Goal: Information Seeking & Learning: Learn about a topic

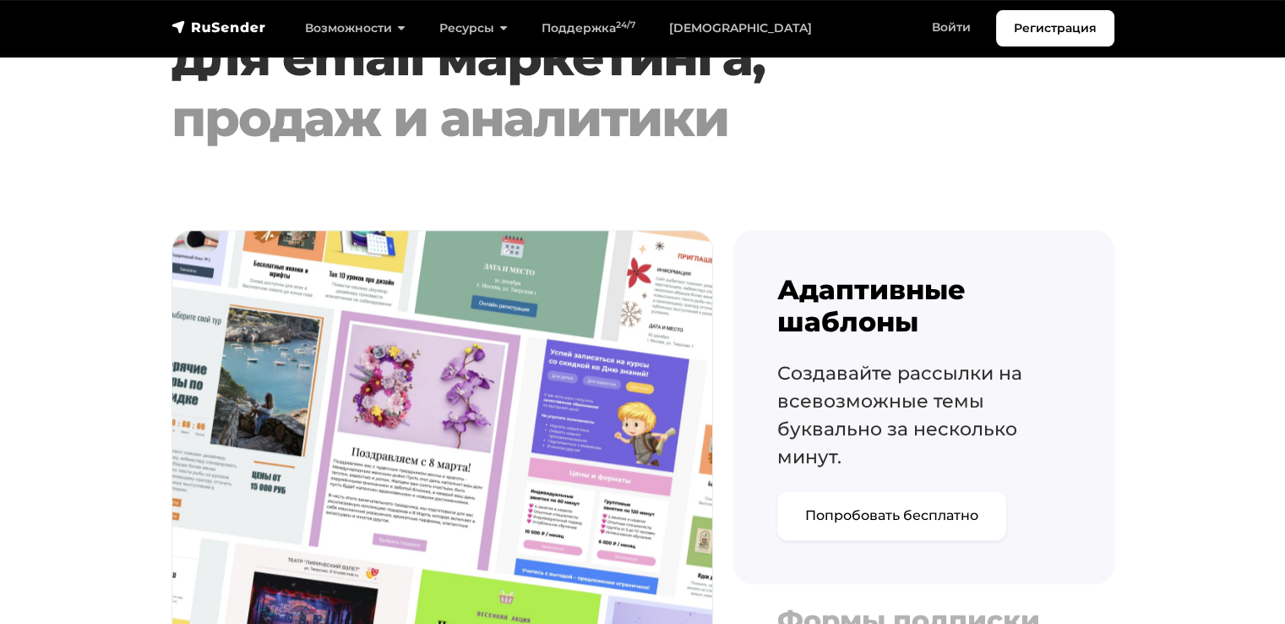
scroll to position [1605, 0]
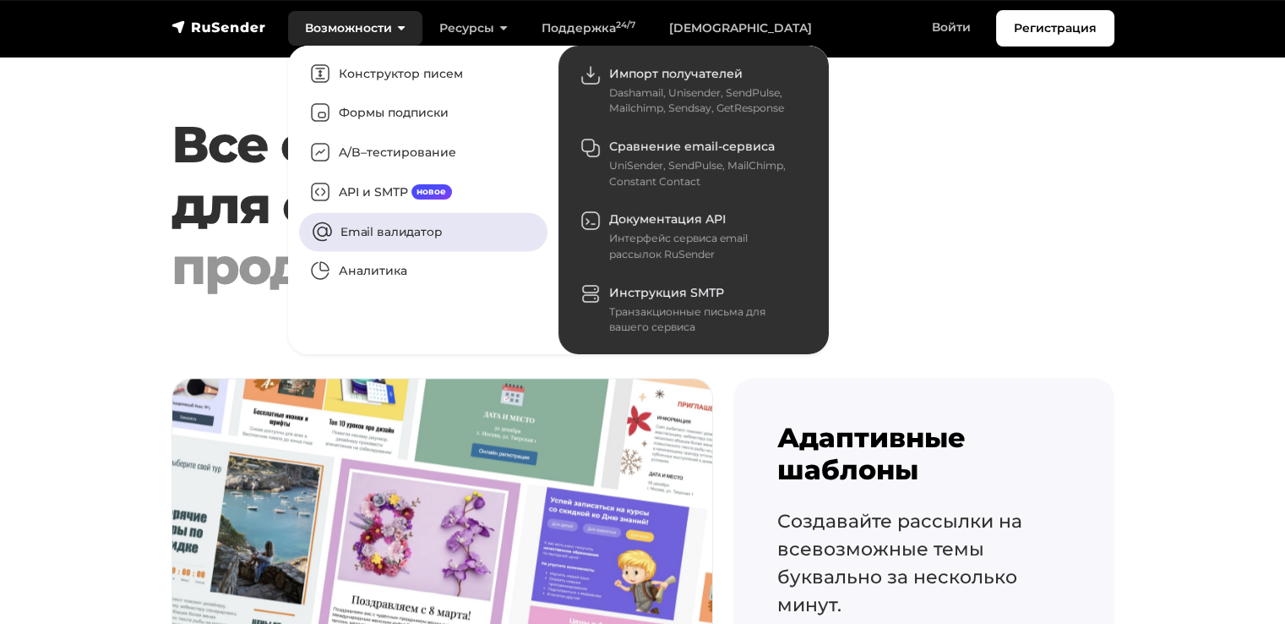
click at [433, 229] on link "Email валидатор" at bounding box center [423, 231] width 248 height 39
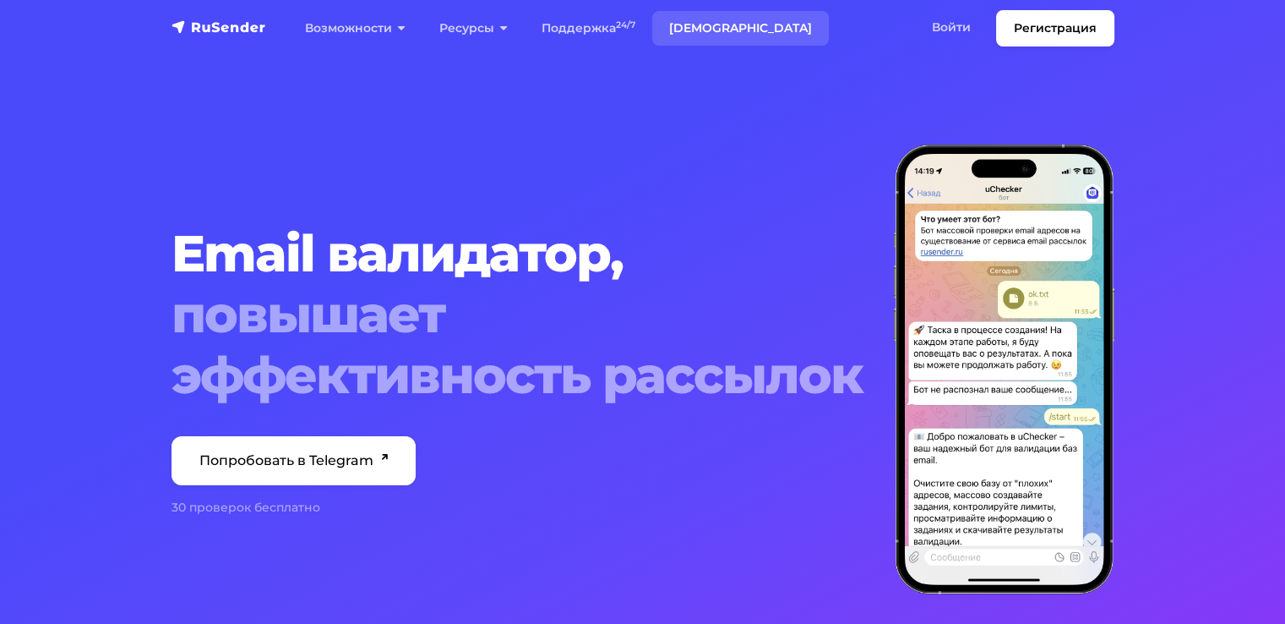
click at [710, 36] on link "[DEMOGRAPHIC_DATA]" at bounding box center [740, 28] width 177 height 35
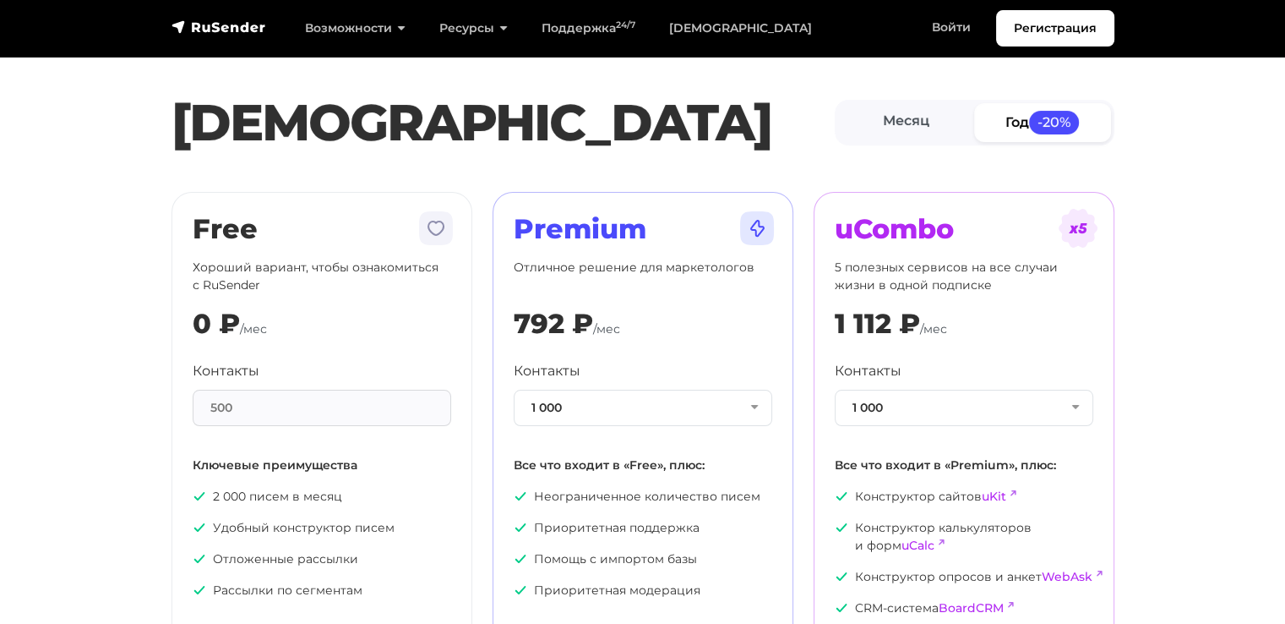
click at [254, 405] on div "500" at bounding box center [322, 408] width 259 height 36
click at [760, 412] on button "1 000" at bounding box center [643, 408] width 259 height 36
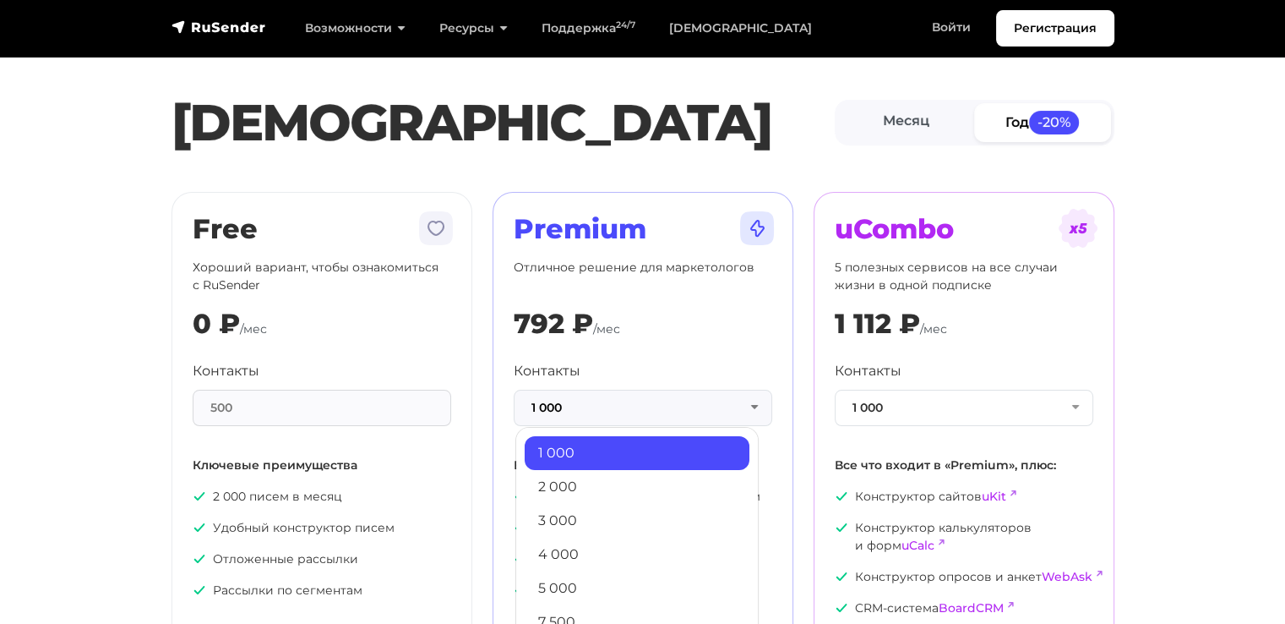
click at [773, 334] on div "Premium Отличное решение для маркетологов 792 ₽ /мес Контакты 1 000 1 000 2 000…" at bounding box center [643, 455] width 301 height 526
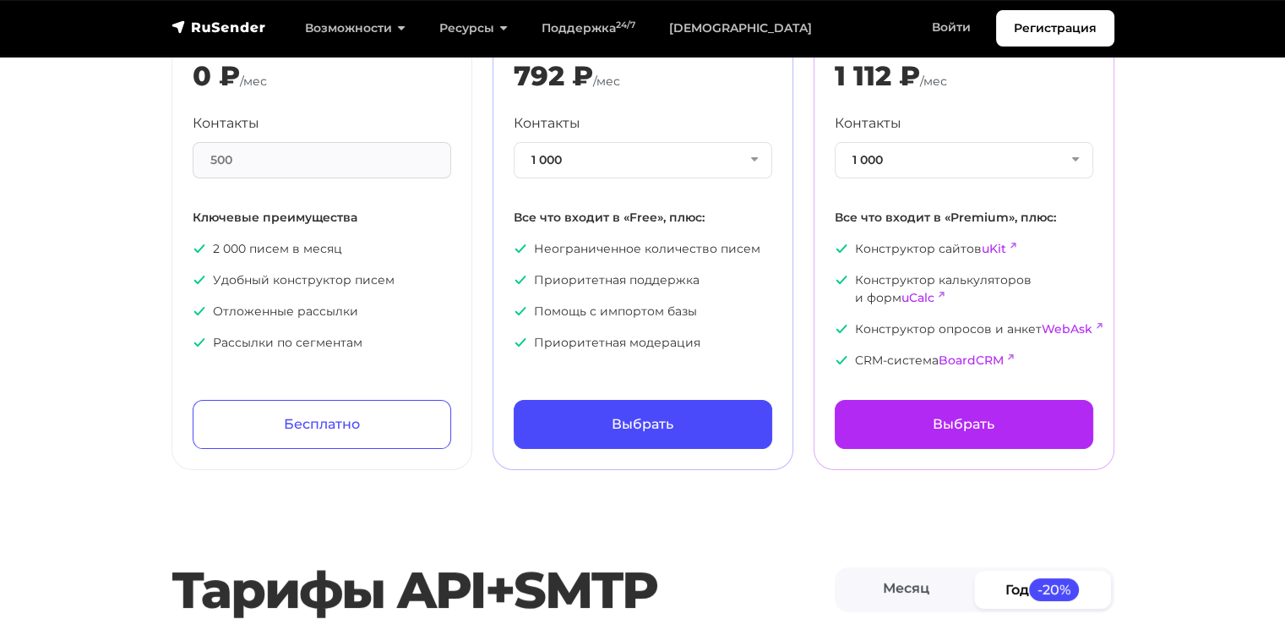
scroll to position [84, 0]
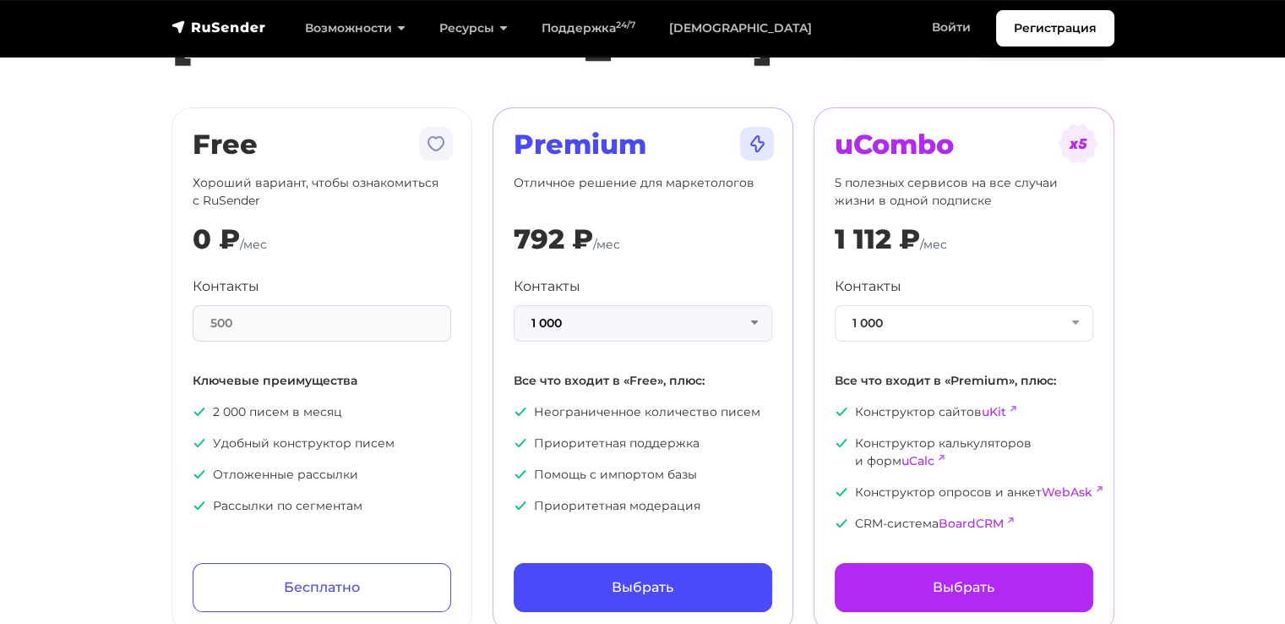
click at [693, 315] on button "1 000" at bounding box center [643, 323] width 259 height 36
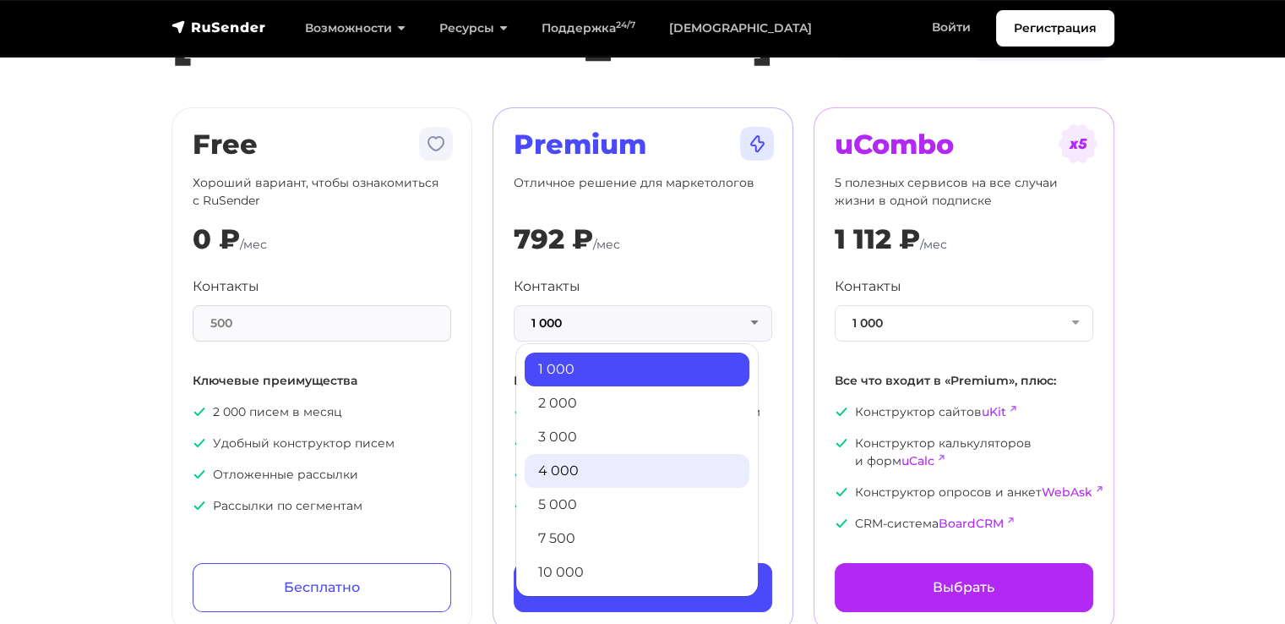
click at [639, 467] on link "4 000" at bounding box center [637, 471] width 225 height 34
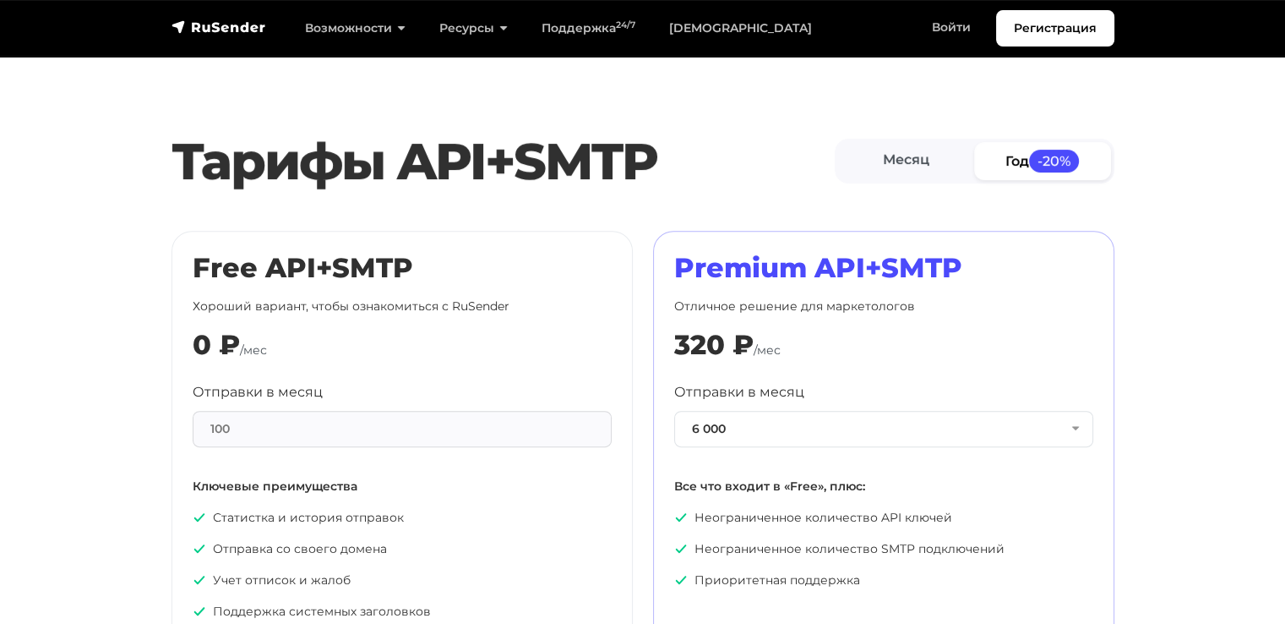
scroll to position [760, 0]
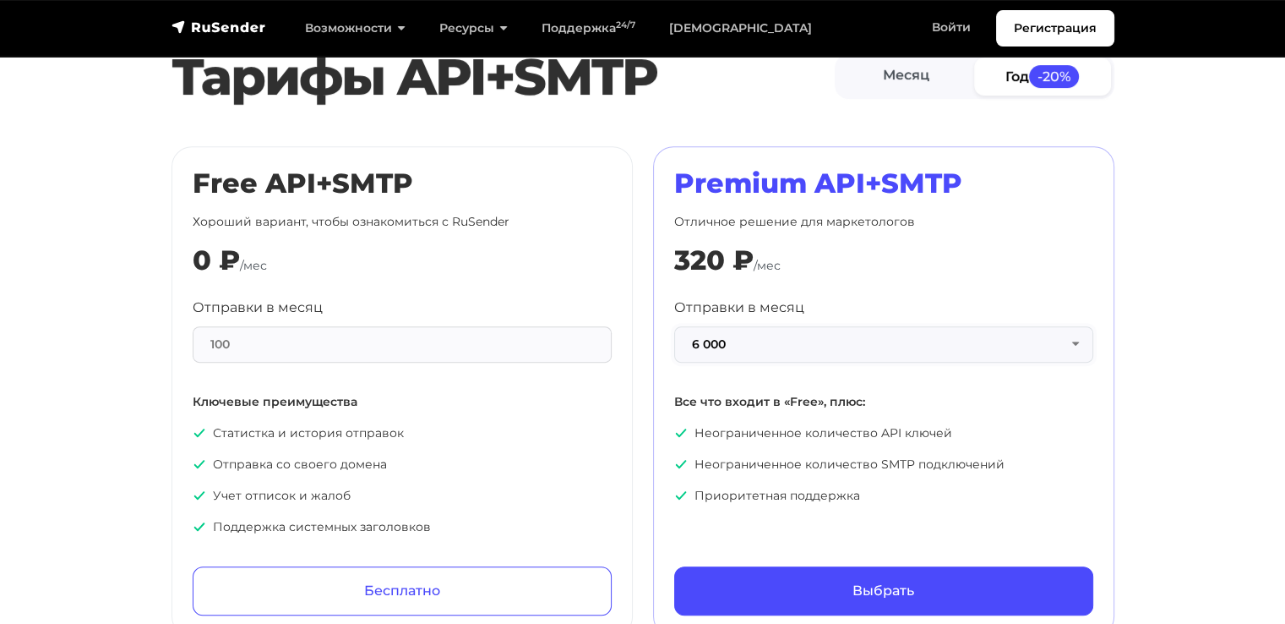
click at [831, 343] on button "6 000" at bounding box center [883, 344] width 419 height 36
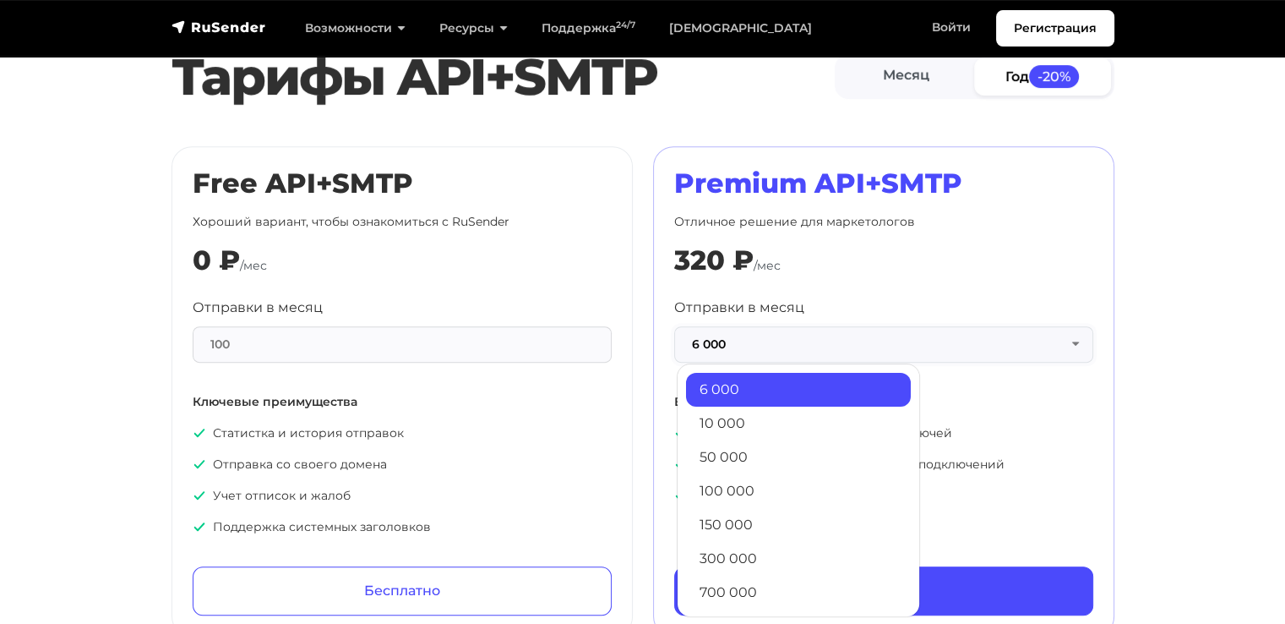
click at [831, 343] on button "6 000" at bounding box center [883, 344] width 419 height 36
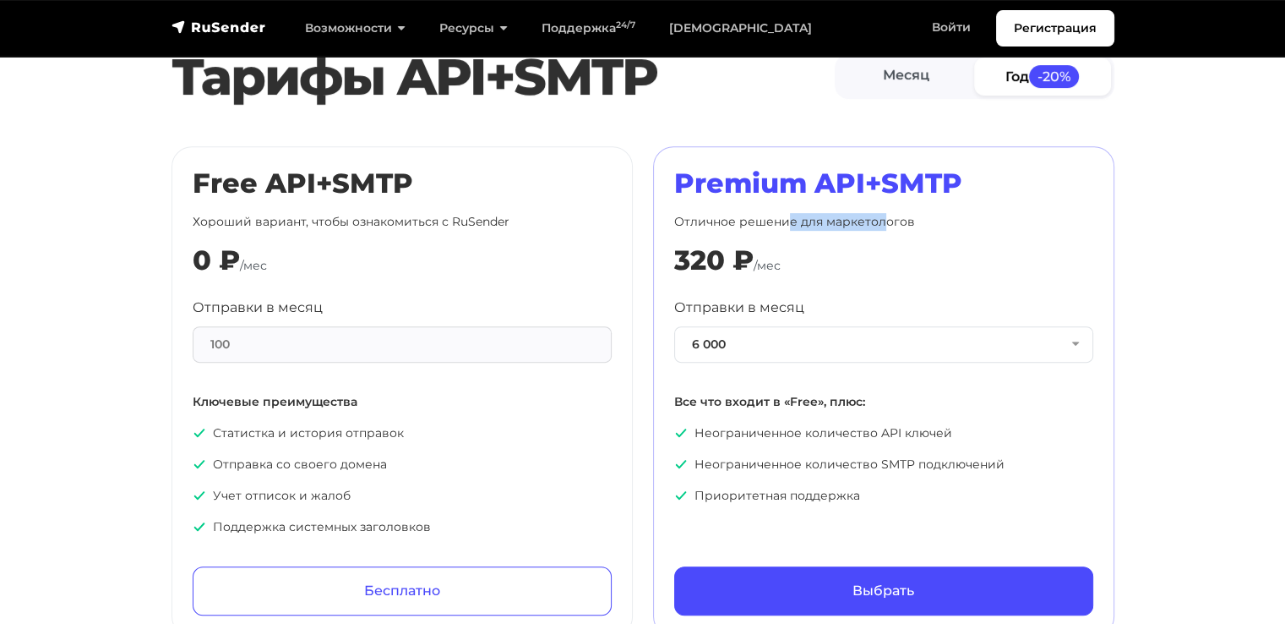
drag, startPoint x: 882, startPoint y: 219, endPoint x: 788, endPoint y: 223, distance: 94.7
click at [788, 223] on p "Отличное решение для маркетологов" at bounding box center [883, 222] width 419 height 18
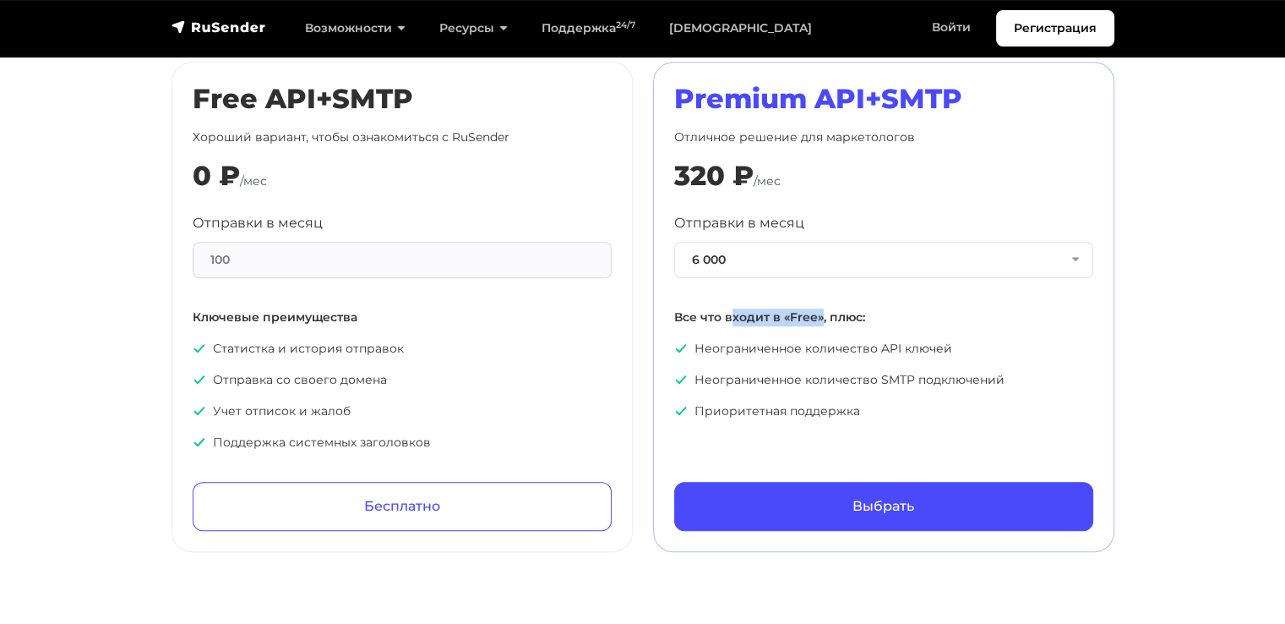
drag, startPoint x: 755, startPoint y: 317, endPoint x: 819, endPoint y: 315, distance: 64.2
click at [819, 315] on p "Все что входит в «Free», плюс:" at bounding box center [883, 317] width 419 height 18
drag, startPoint x: 771, startPoint y: 375, endPoint x: 891, endPoint y: 373, distance: 120.8
click at [891, 373] on p "Неограниченное количество SMTP подключений" at bounding box center [883, 380] width 419 height 18
drag, startPoint x: 829, startPoint y: 401, endPoint x: 740, endPoint y: 400, distance: 88.7
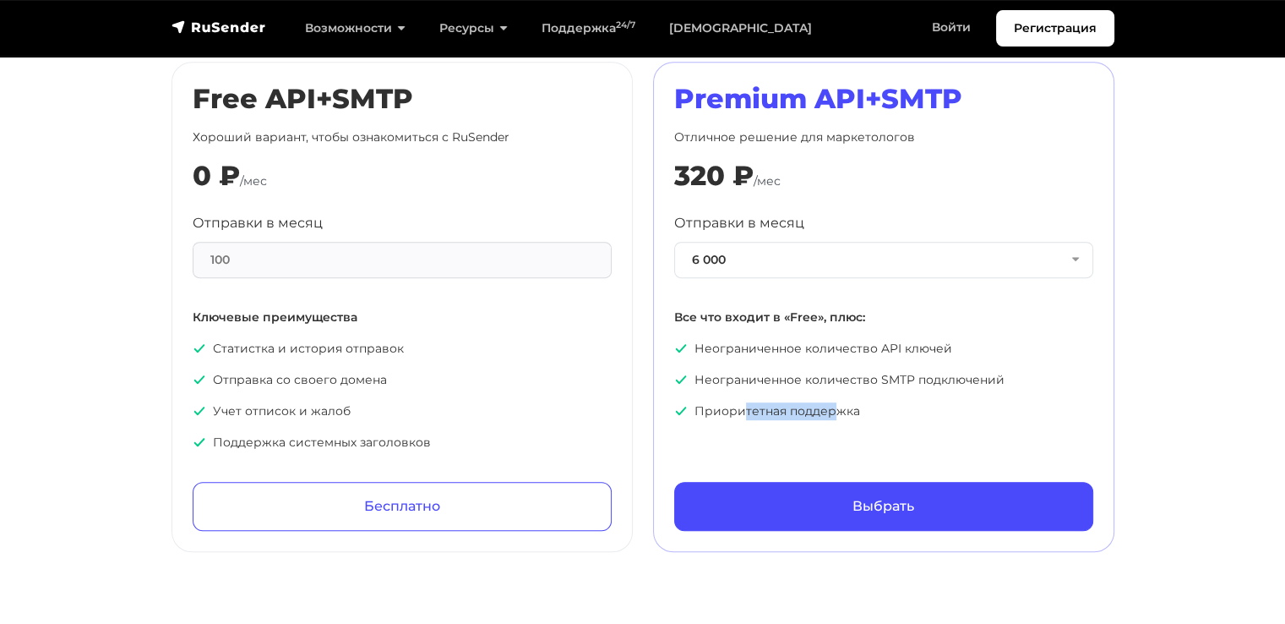
click at [740, 402] on p "Приоритетная поддержка" at bounding box center [883, 411] width 419 height 18
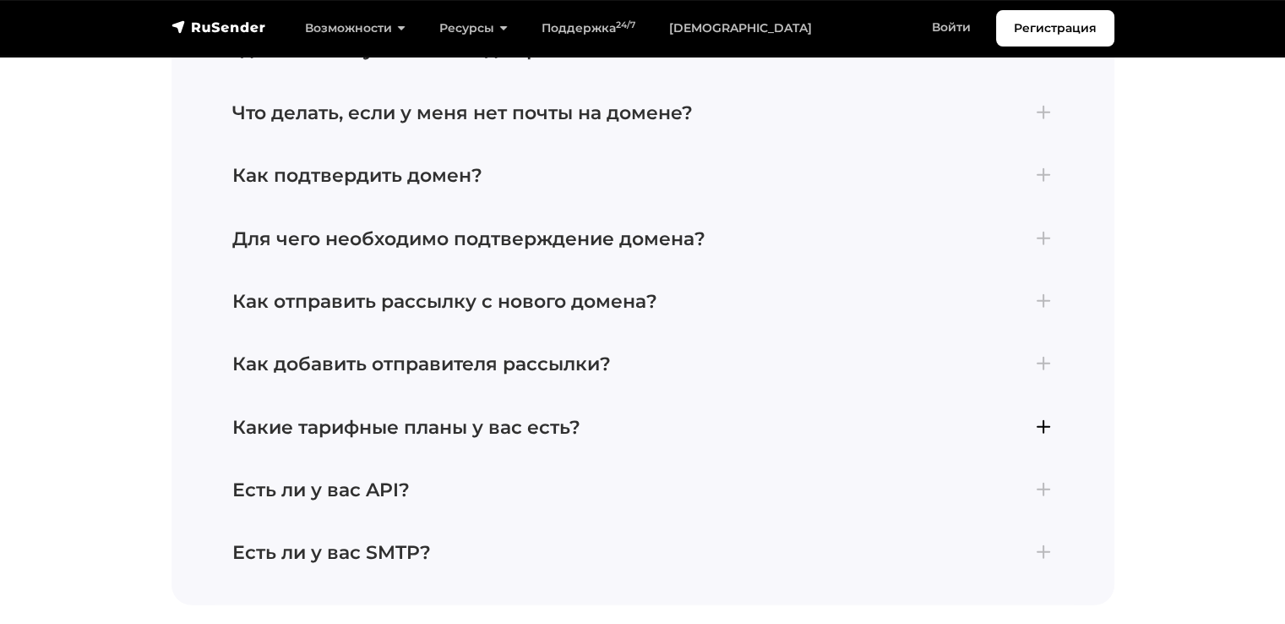
scroll to position [3802, 0]
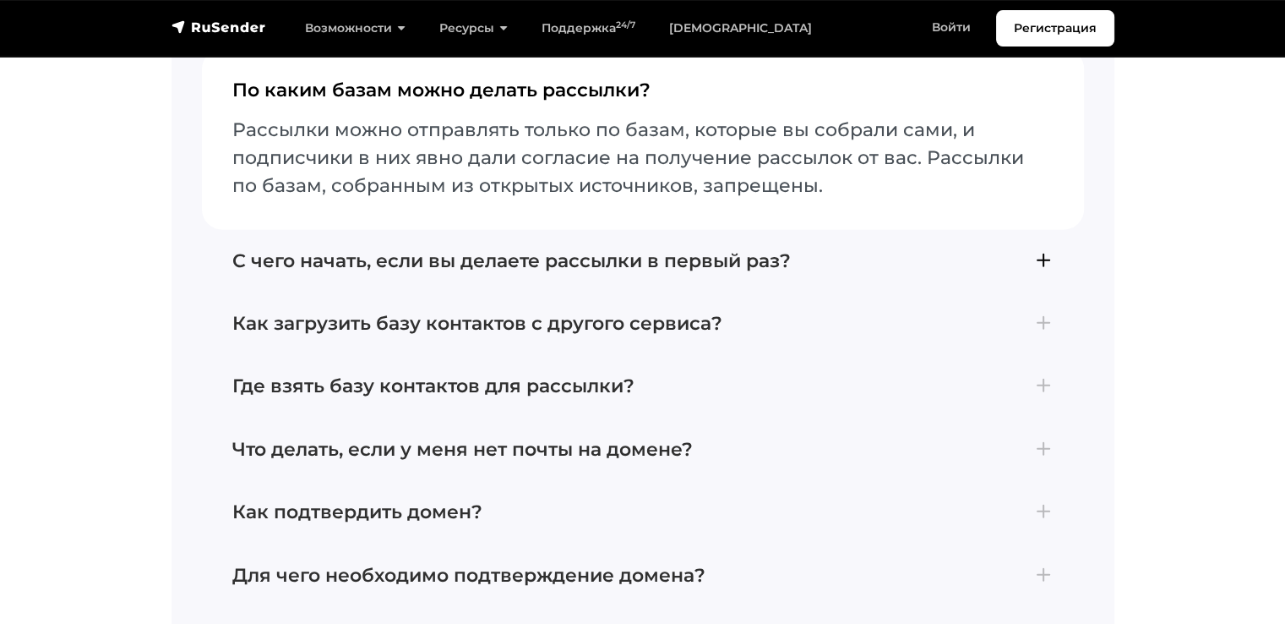
click at [443, 250] on h4 "С чего начать, если вы делаете рассылки в первый раз?" at bounding box center [642, 261] width 821 height 22
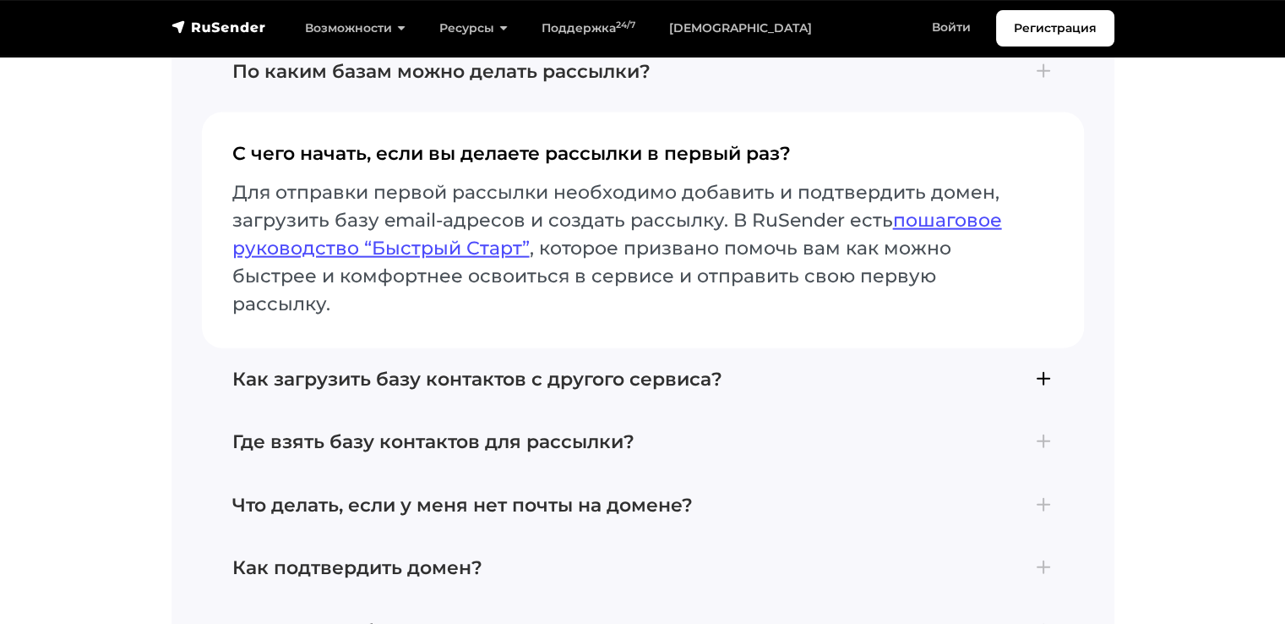
click at [504, 368] on h4 "Как загрузить базу контактов с другого сервиса?" at bounding box center [642, 379] width 821 height 22
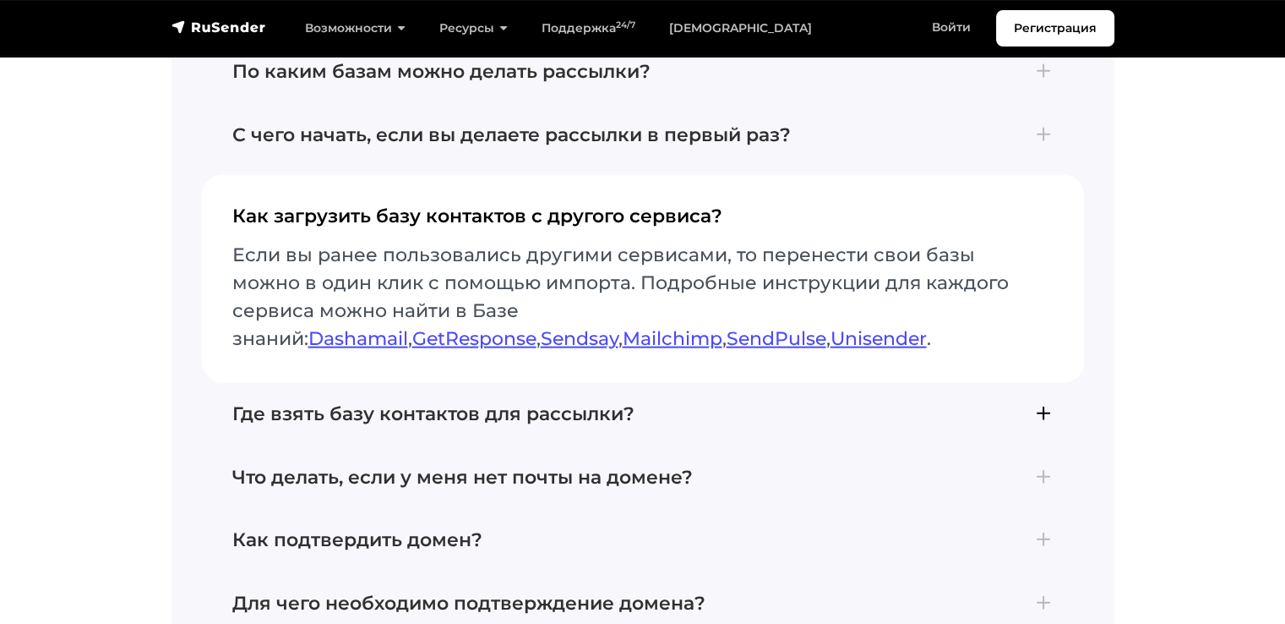
click at [607, 403] on h4 "Где взять базу контактов для рассылки?" at bounding box center [642, 414] width 821 height 22
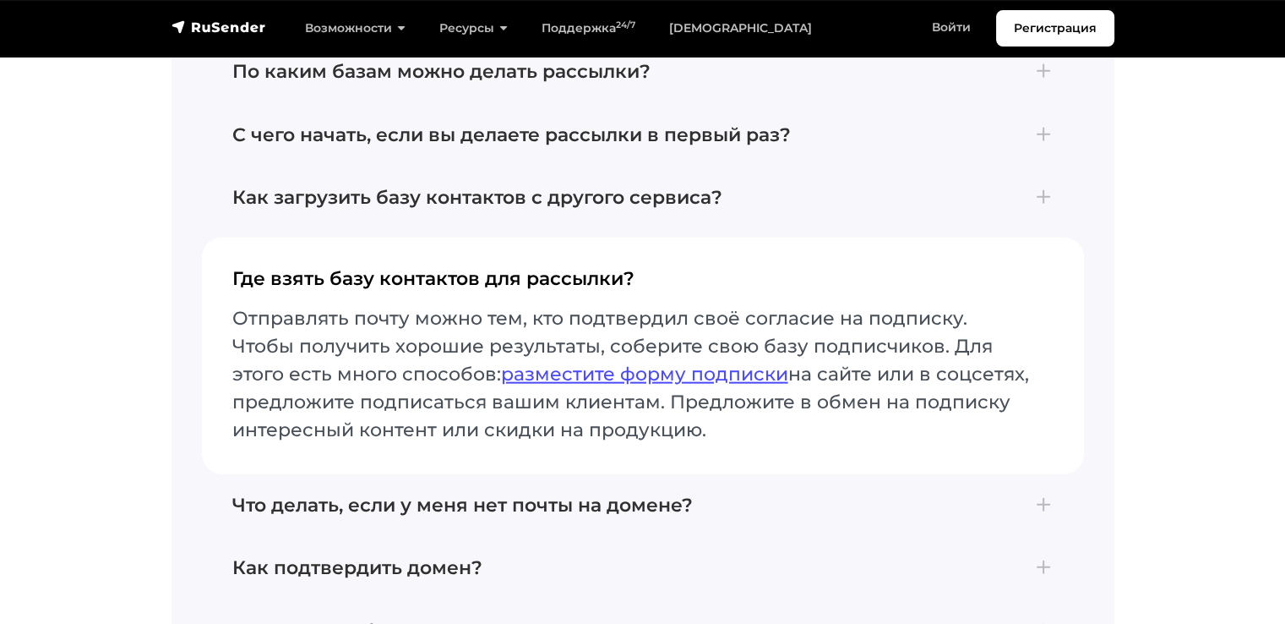
scroll to position [3887, 0]
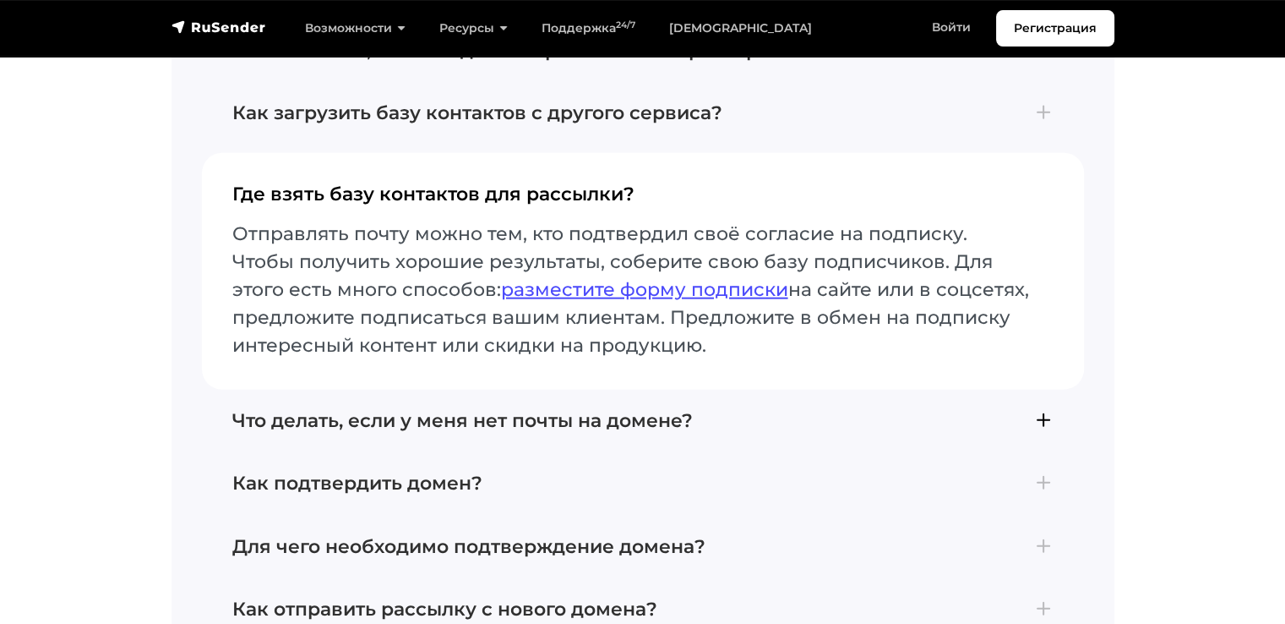
click at [349, 410] on h4 "Что делать, если у меня нет почты на домене?" at bounding box center [642, 421] width 821 height 22
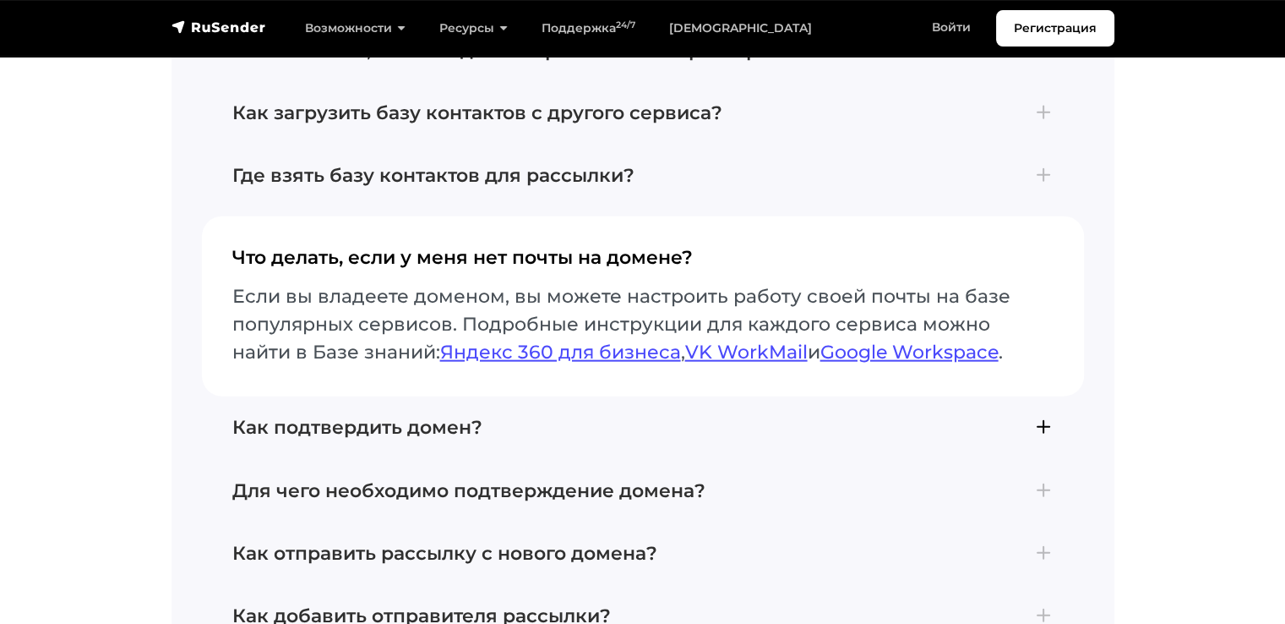
click at [381, 417] on h4 "Как подтвердить домен?" at bounding box center [642, 428] width 821 height 22
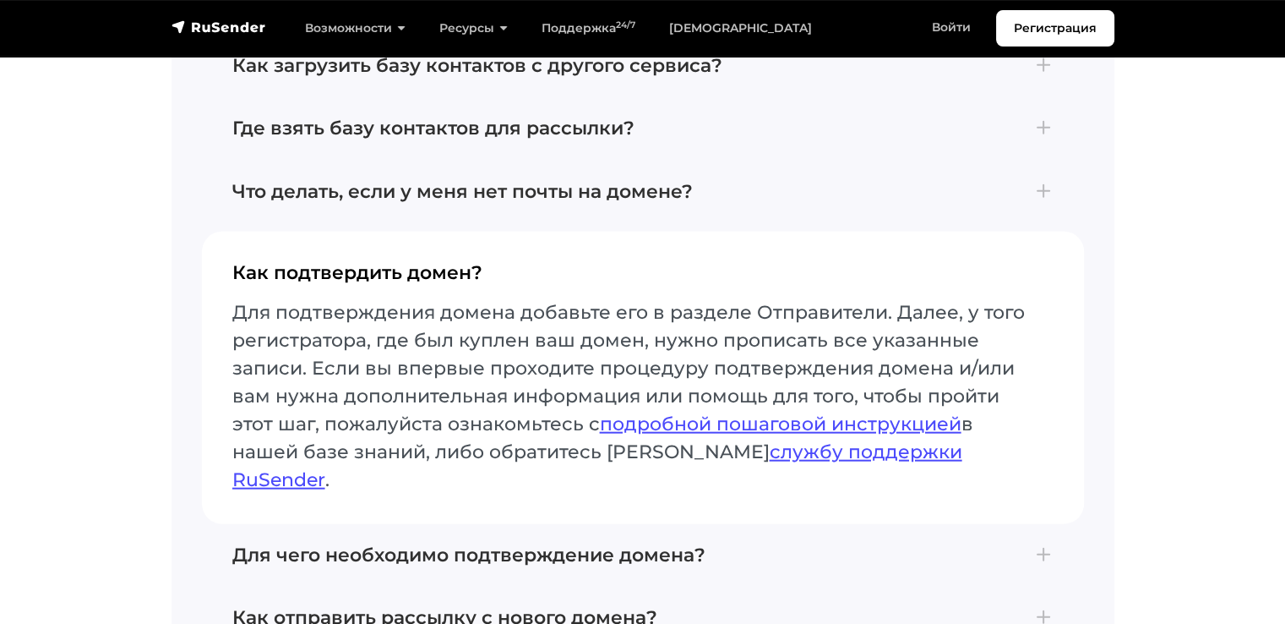
scroll to position [3971, 0]
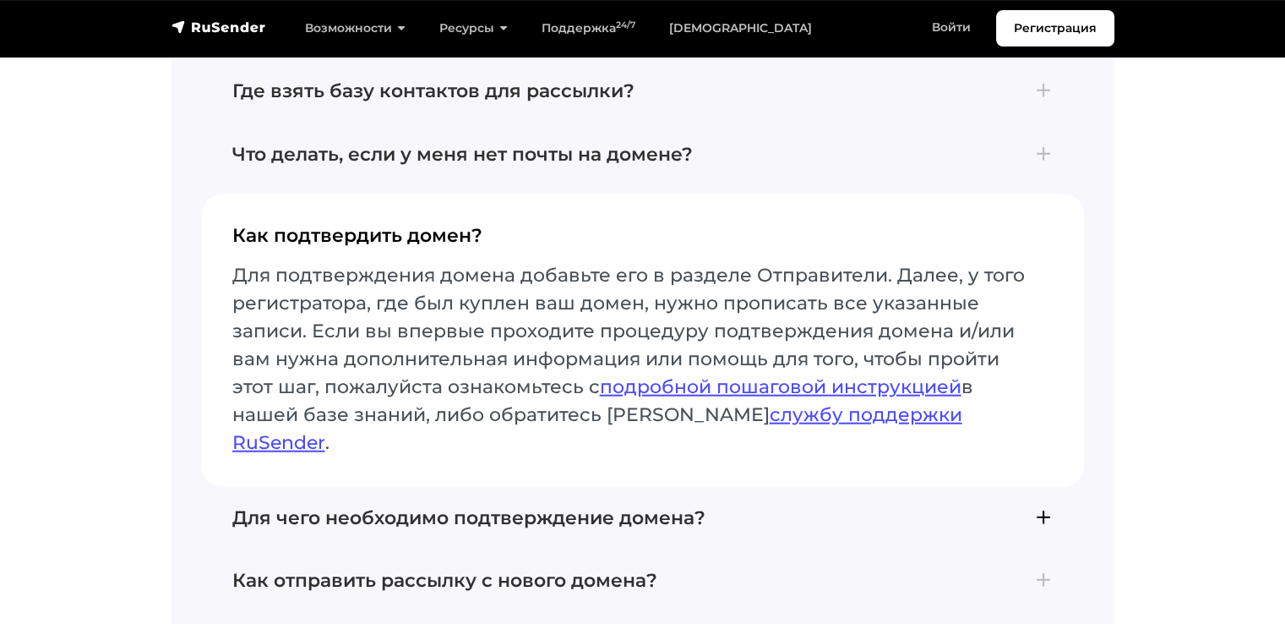
click at [395, 507] on h4 "Для чего необходимо подтверждение домена?" at bounding box center [642, 518] width 821 height 22
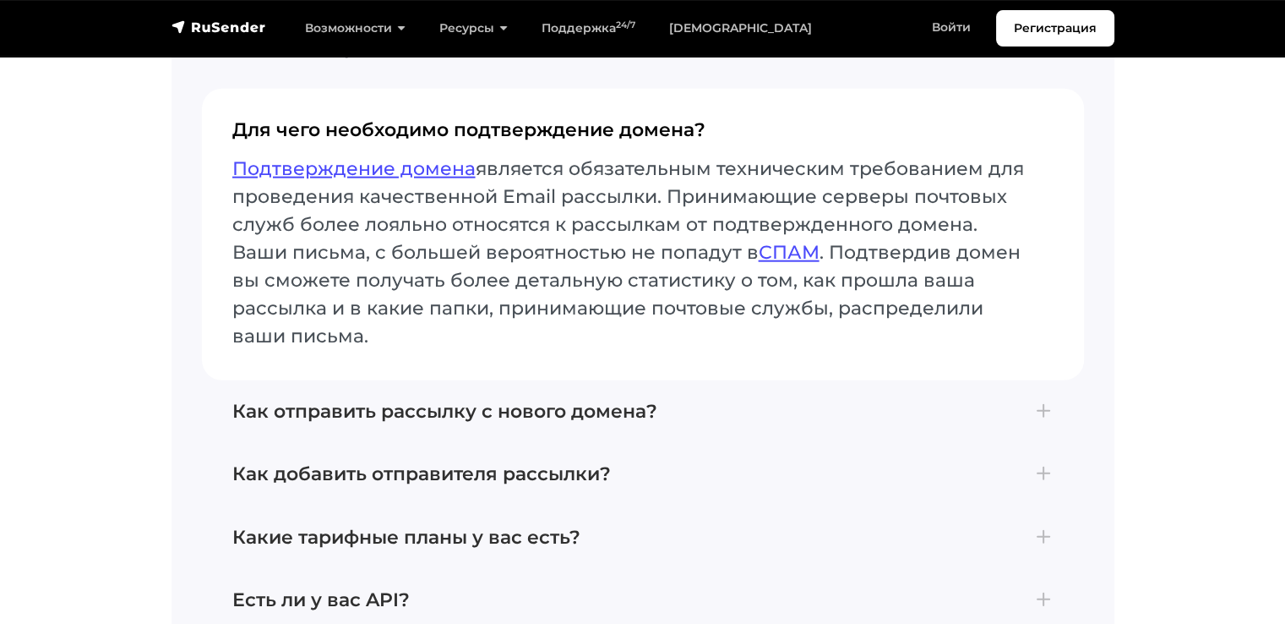
scroll to position [4225, 0]
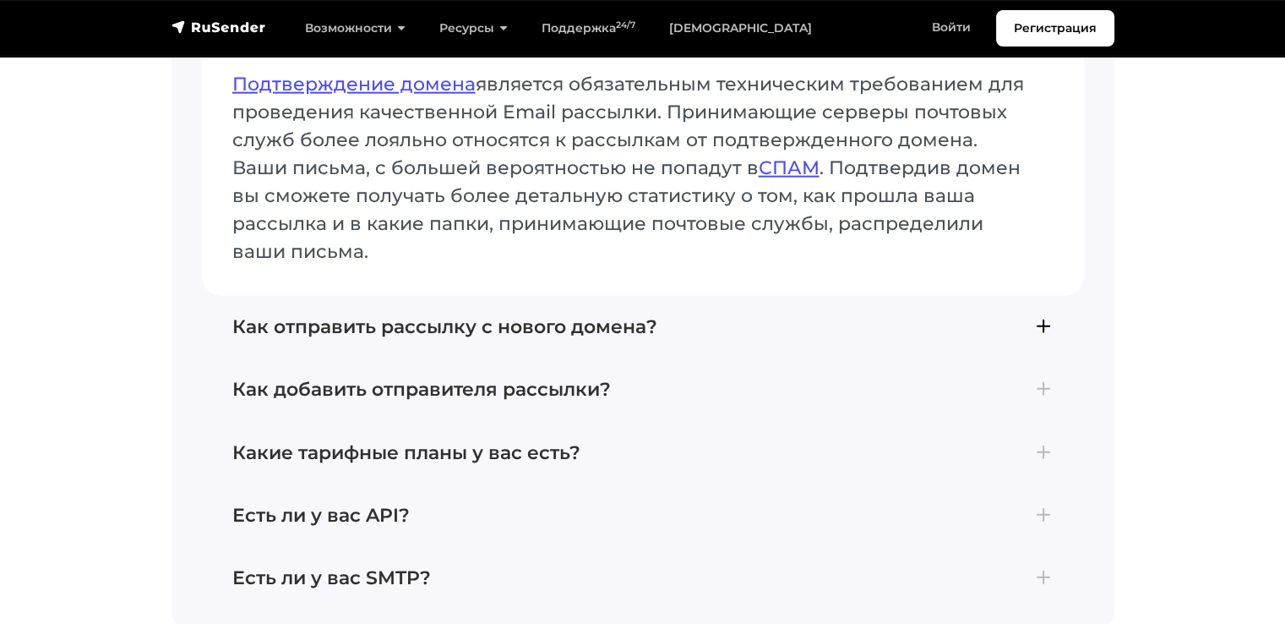
click at [392, 316] on h4 "Как отправить рассылку с нового домена?" at bounding box center [642, 327] width 821 height 22
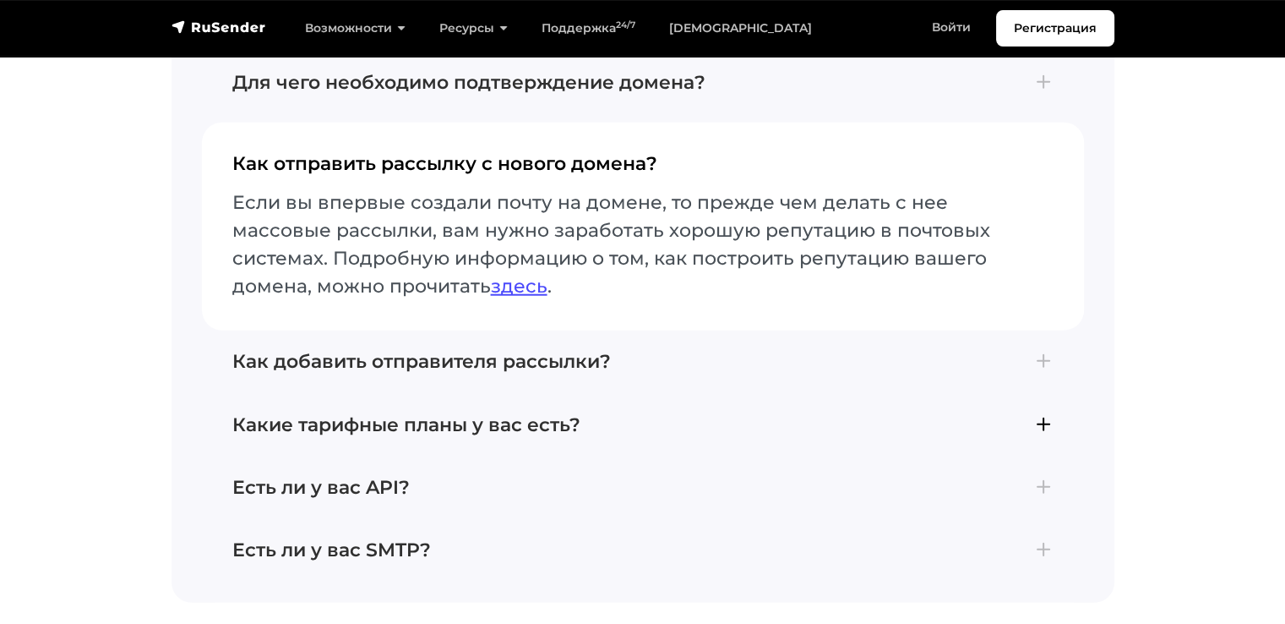
scroll to position [4056, 0]
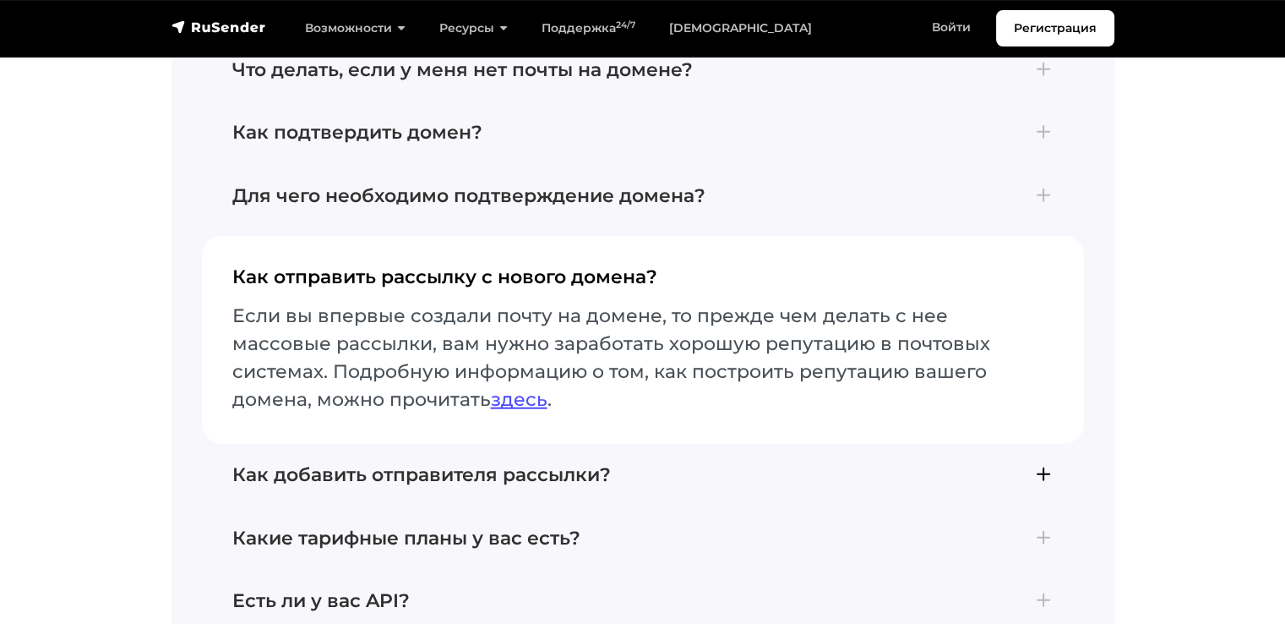
click at [379, 444] on button "Как добавить отправителя рассылки? По умолчанию после регистрации у вас уже ест…" at bounding box center [643, 475] width 882 height 63
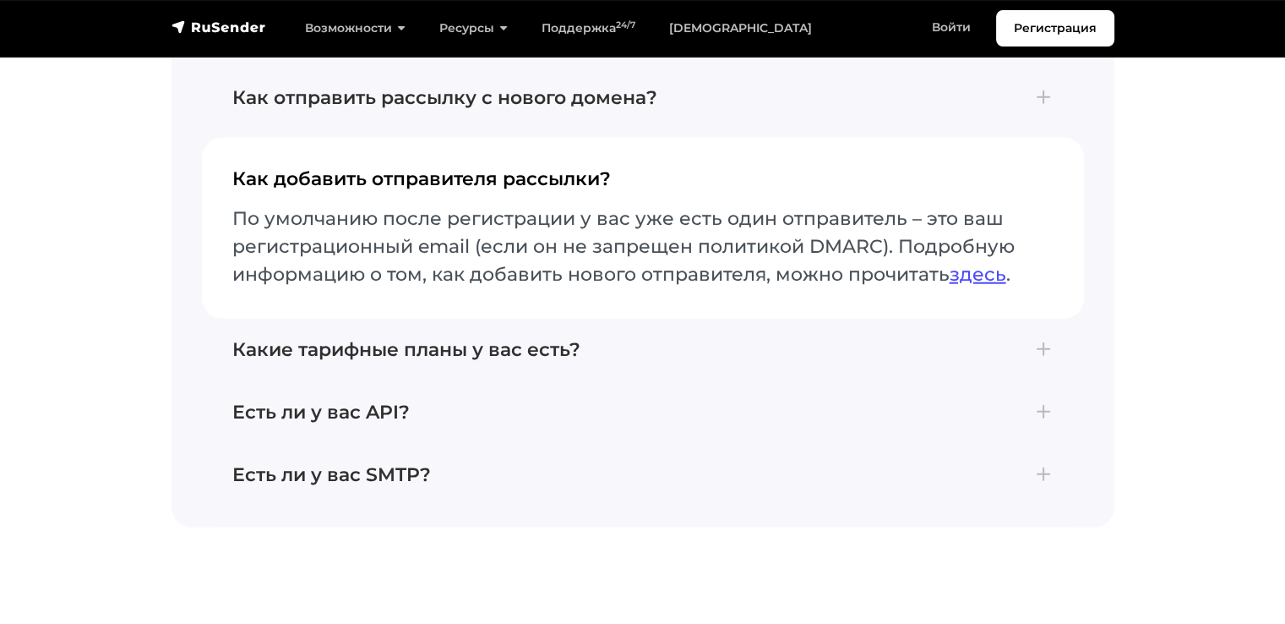
scroll to position [4225, 0]
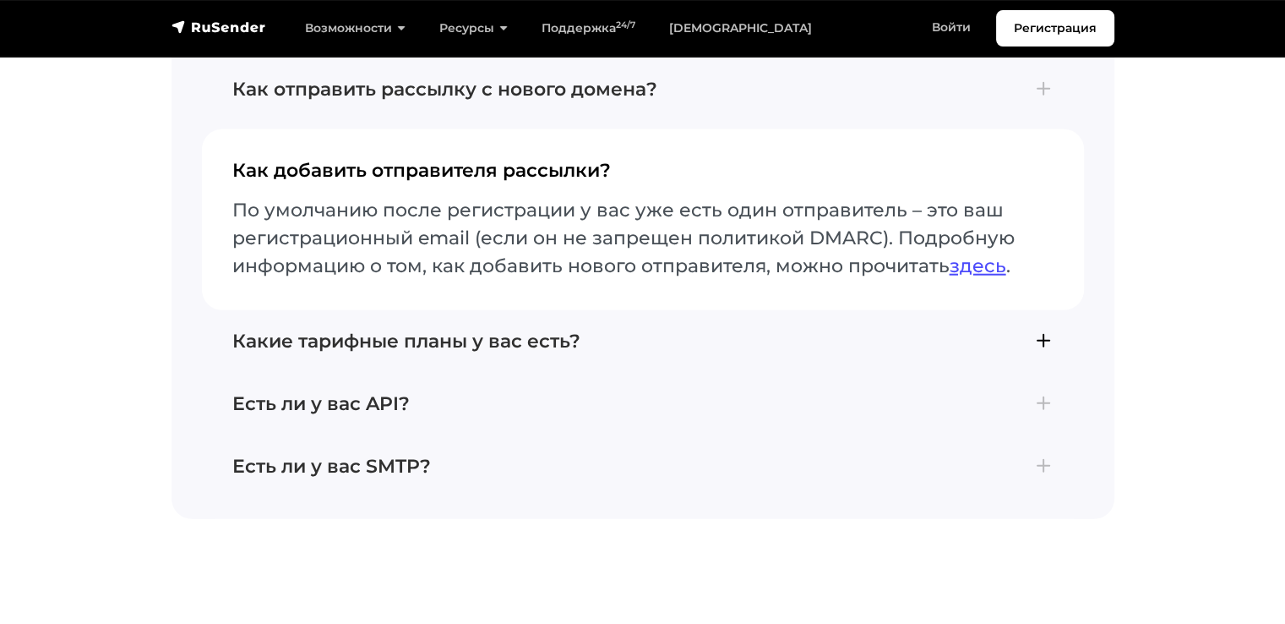
click at [443, 330] on h4 "Какие тарифные планы у вас есть?" at bounding box center [642, 341] width 821 height 22
